Goal: Transaction & Acquisition: Purchase product/service

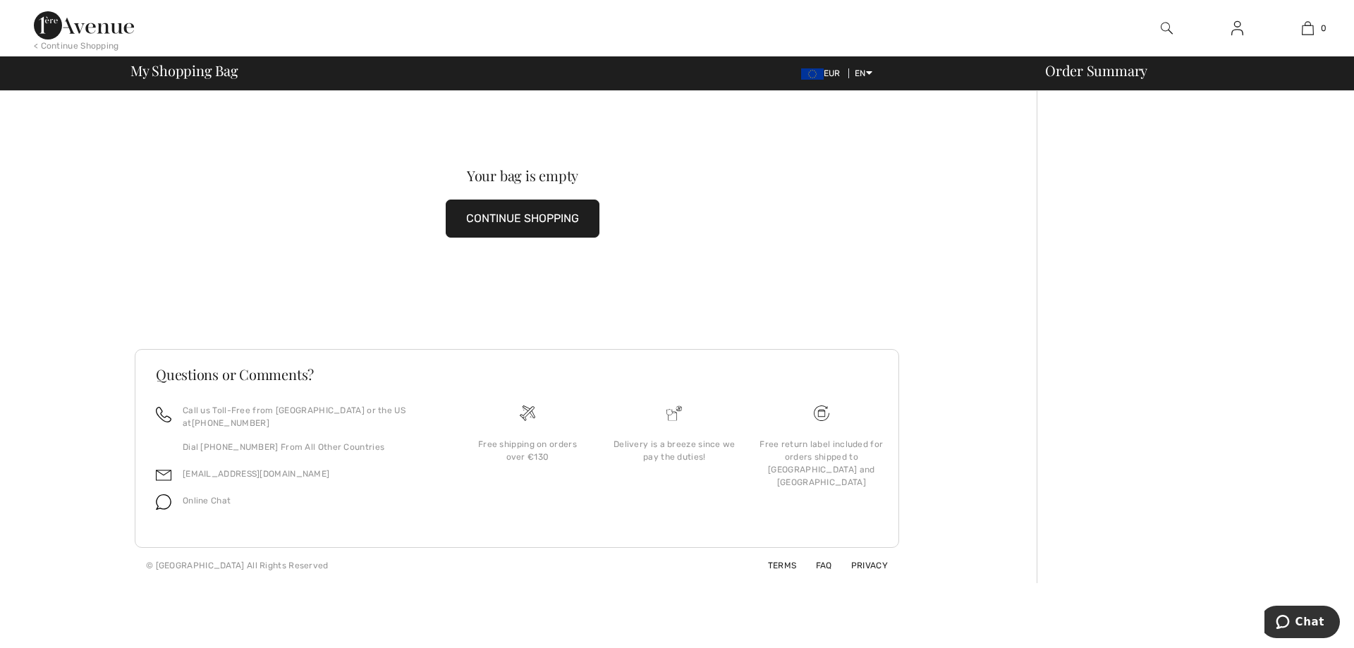
click at [531, 226] on button "CONTINUE SHOPPING" at bounding box center [523, 219] width 154 height 38
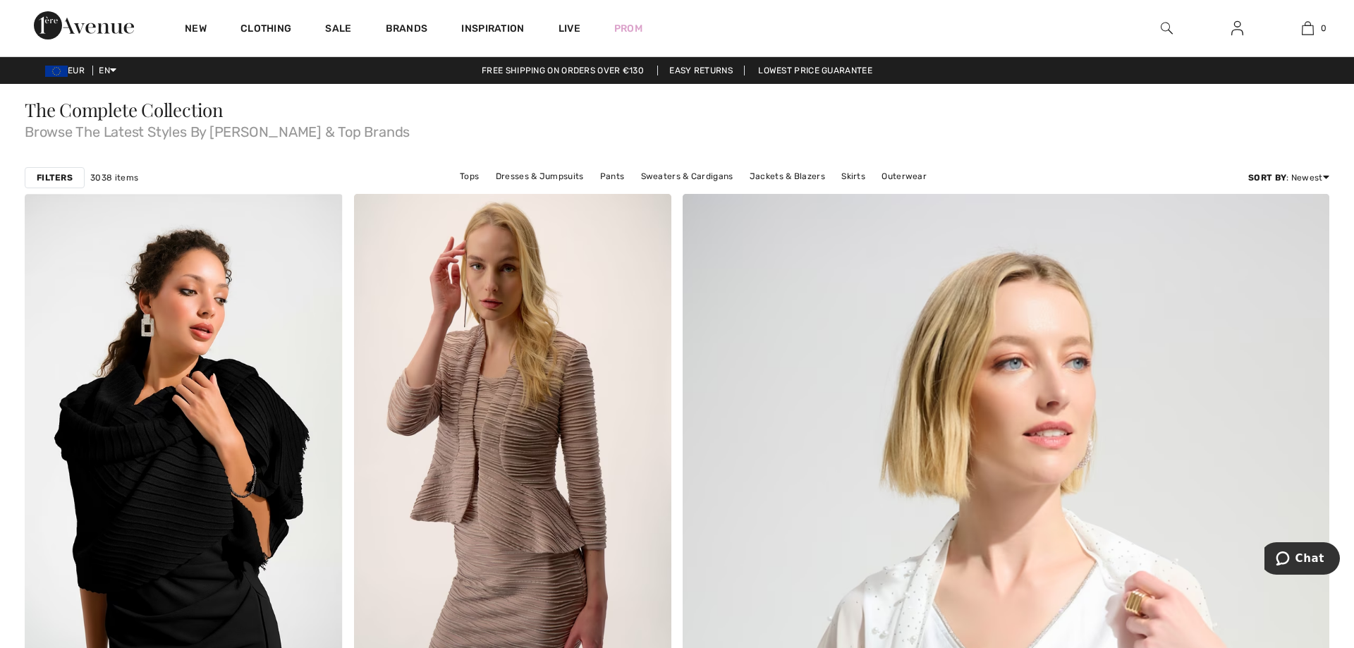
click at [1168, 29] on img at bounding box center [1167, 28] width 12 height 17
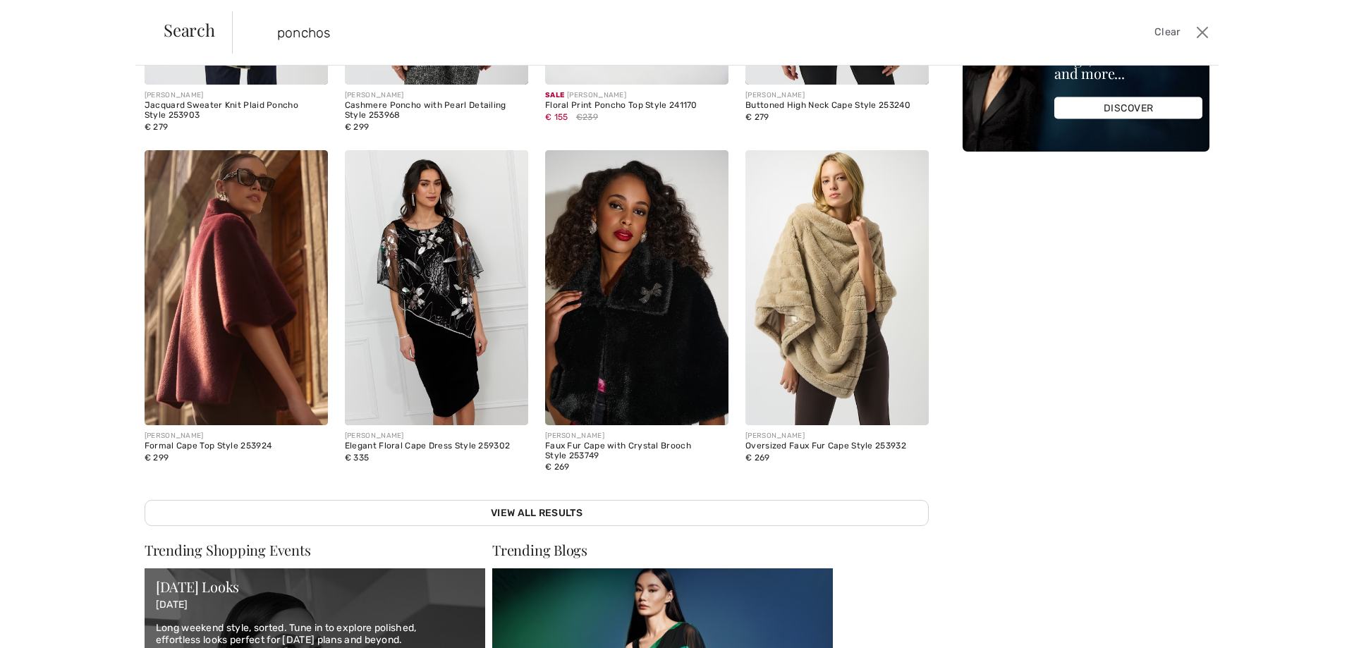
scroll to position [315, 0]
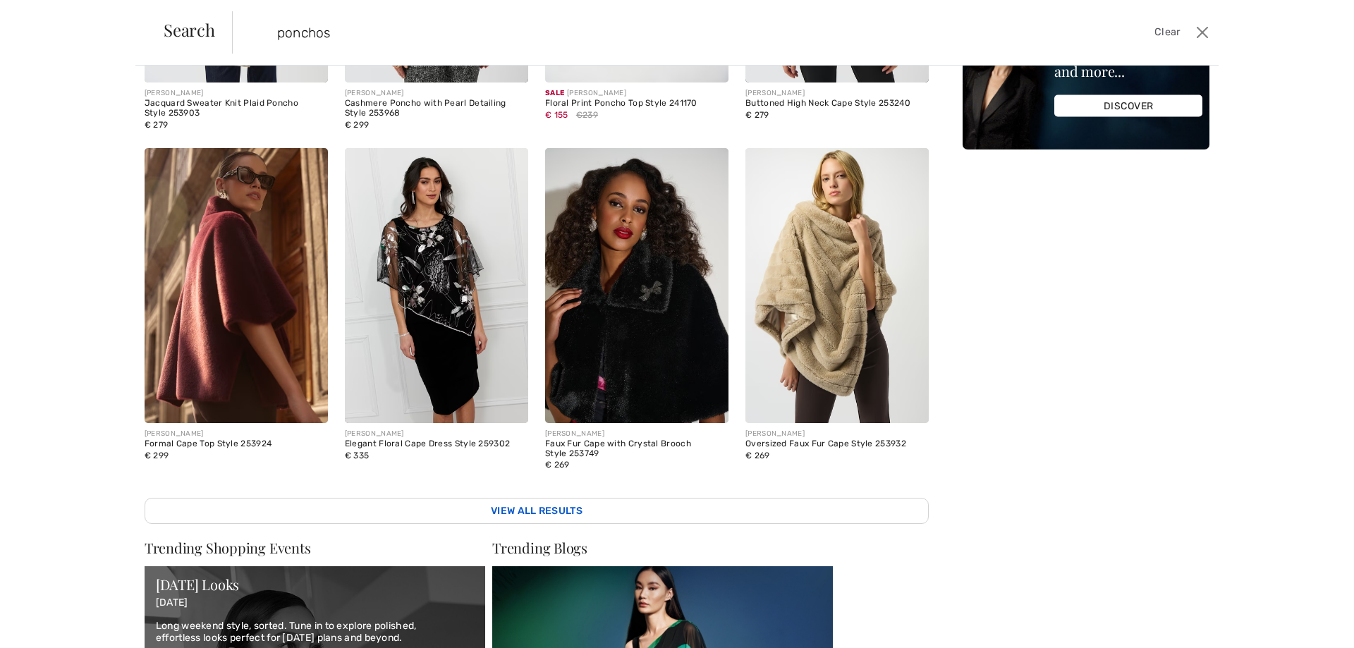
type input "ponchos"
click at [533, 509] on link "View All Results" at bounding box center [537, 511] width 784 height 26
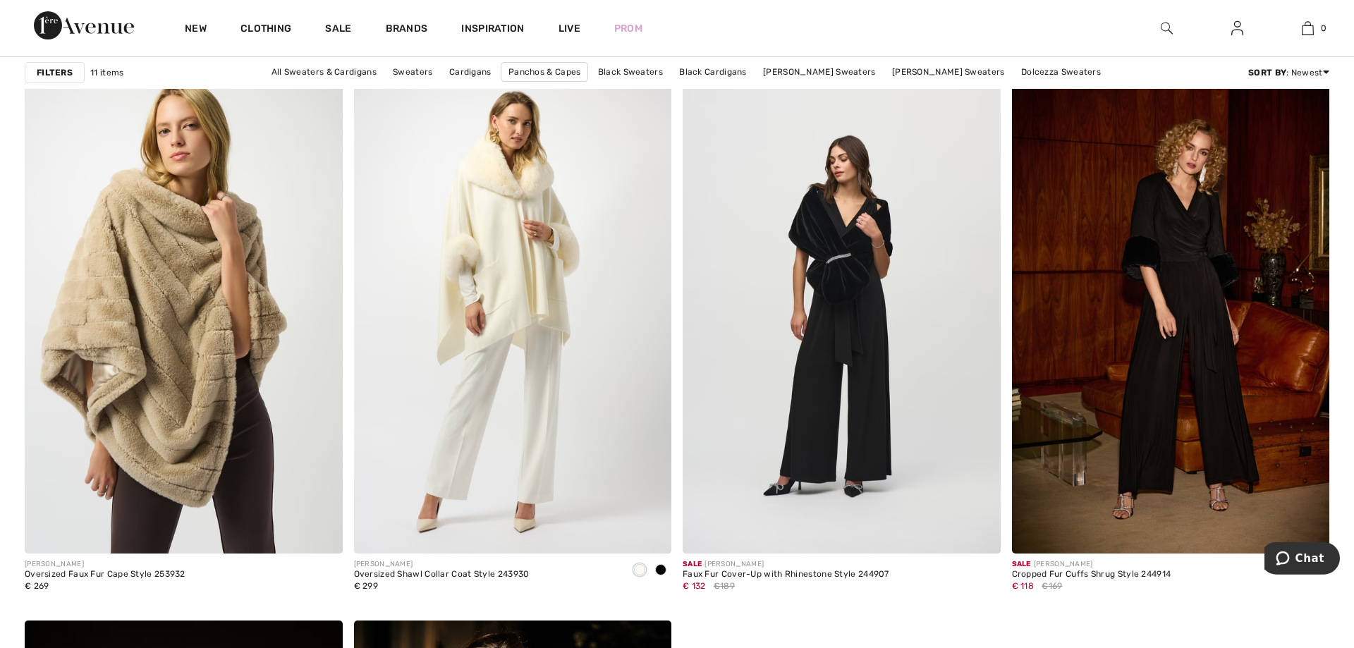
scroll to position [1219, 0]
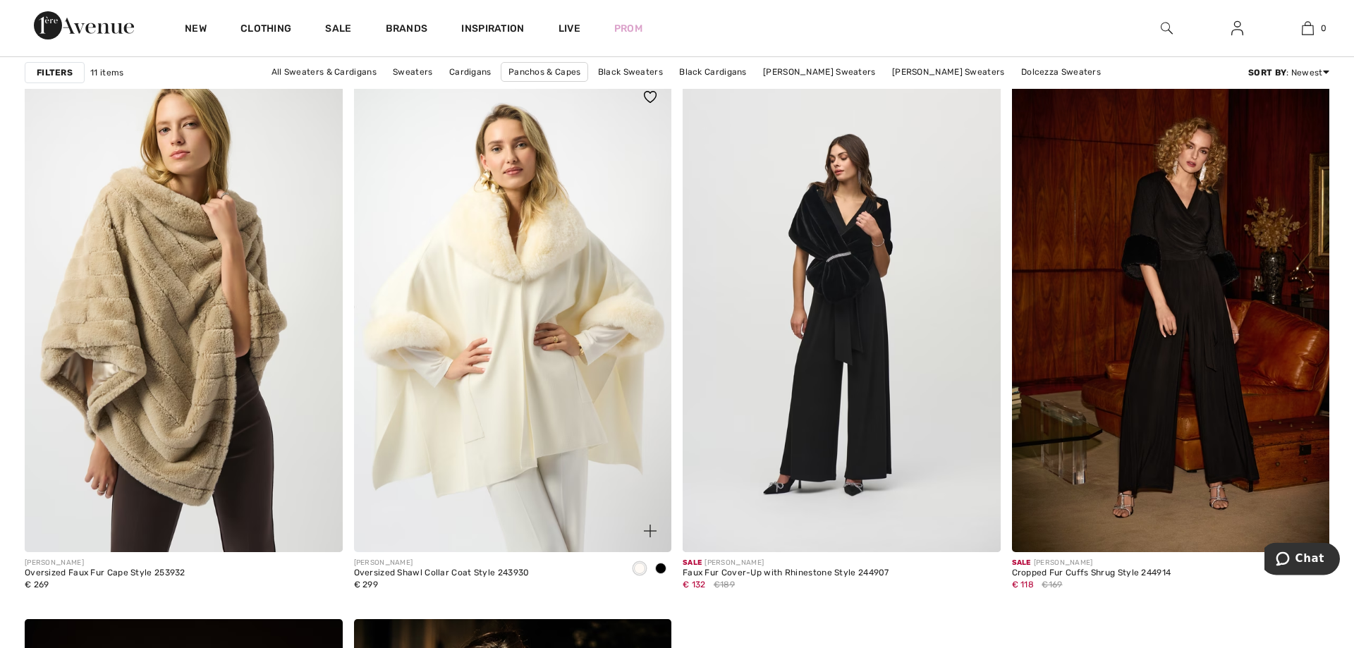
click at [532, 357] on img at bounding box center [513, 314] width 318 height 477
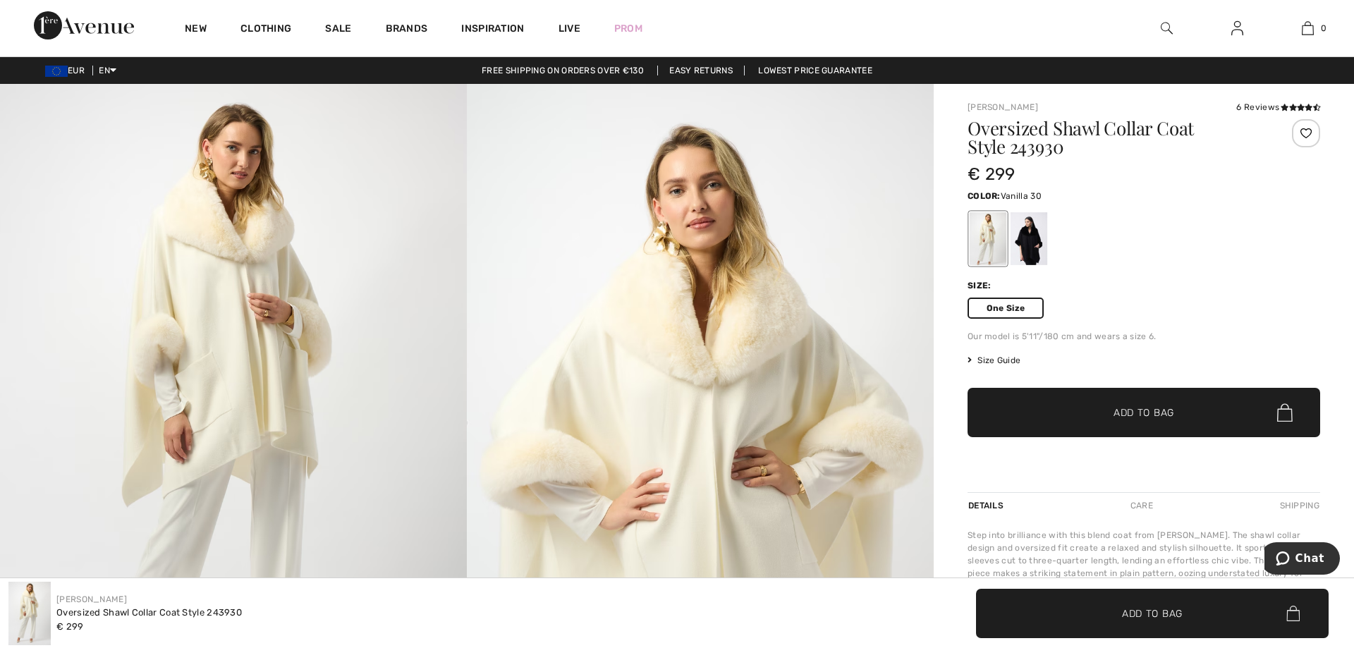
click at [1059, 420] on span "✔ Added to Bag Add to Bag" at bounding box center [1144, 412] width 353 height 49
drag, startPoint x: 252, startPoint y: 610, endPoint x: 51, endPoint y: 610, distance: 201.0
click at [51, 610] on div "Joseph Ribkoff Oversized Shawl Collar Coat Style 243930 € 299" at bounding box center [338, 613] width 660 height 63
copy div "Joseph Ribkoff Oversized Shawl Collar Coat Style 243930"
